Goal: Task Accomplishment & Management: Manage account settings

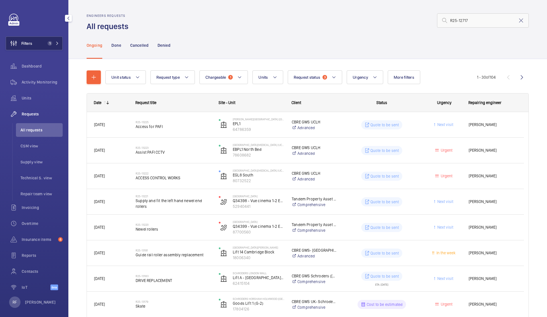
click at [48, 40] on button "Filters 1" at bounding box center [34, 43] width 57 height 14
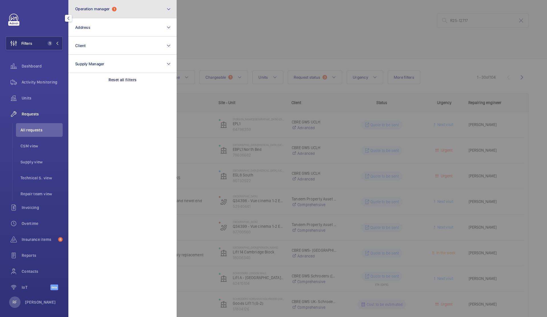
click at [148, 3] on button "Operation manager 1" at bounding box center [122, 9] width 108 height 18
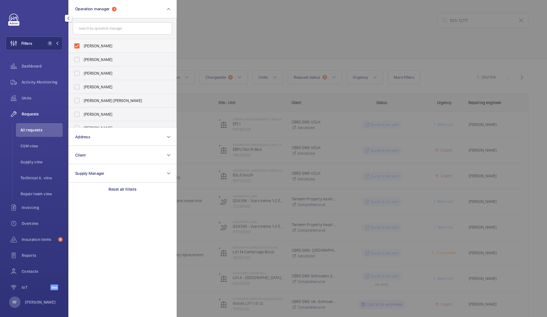
click at [99, 48] on span "[PERSON_NAME]" at bounding box center [123, 46] width 78 height 6
click at [83, 48] on input "[PERSON_NAME]" at bounding box center [76, 45] width 11 height 11
click at [103, 48] on span "[PERSON_NAME]" at bounding box center [123, 46] width 78 height 6
click at [83, 48] on input "[PERSON_NAME]" at bounding box center [76, 45] width 11 height 11
click at [110, 47] on span "[PERSON_NAME]" at bounding box center [123, 46] width 78 height 6
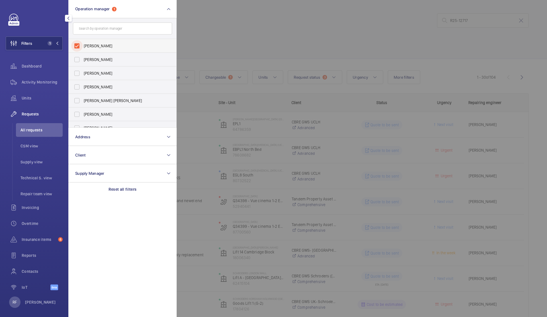
click at [83, 47] on input "[PERSON_NAME]" at bounding box center [76, 45] width 11 height 11
click at [102, 43] on span "[PERSON_NAME]" at bounding box center [123, 46] width 78 height 6
click at [83, 43] on input "[PERSON_NAME]" at bounding box center [76, 45] width 11 height 11
checkbox input "true"
